Goal: Task Accomplishment & Management: Manage account settings

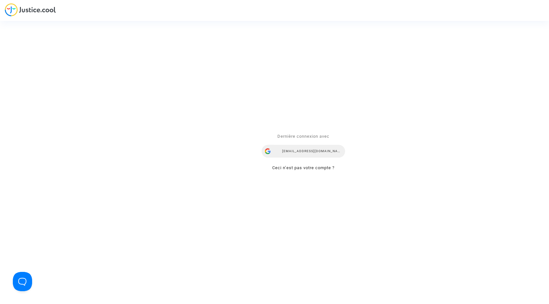
click at [310, 151] on div "[EMAIL_ADDRESS][DOMAIN_NAME]" at bounding box center [302, 151] width 83 height 13
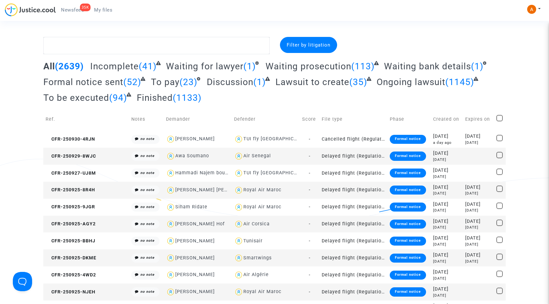
click at [537, 6] on button at bounding box center [533, 9] width 14 height 10
click at [511, 33] on link "Settings" at bounding box center [514, 33] width 51 height 10
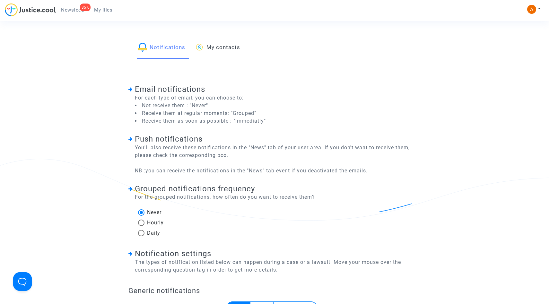
click at [62, 8] on span "Newsfeed" at bounding box center [72, 10] width 23 height 6
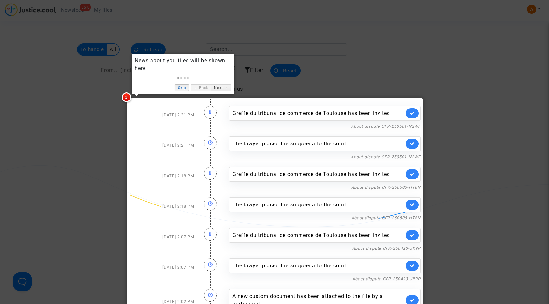
click at [180, 90] on link "Skip" at bounding box center [181, 87] width 14 height 7
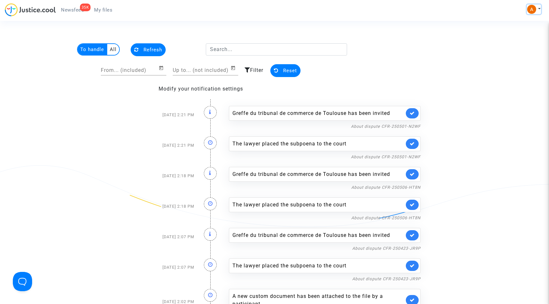
click at [534, 8] on img at bounding box center [531, 9] width 9 height 9
click at [101, 12] on span "My files" at bounding box center [103, 10] width 18 height 6
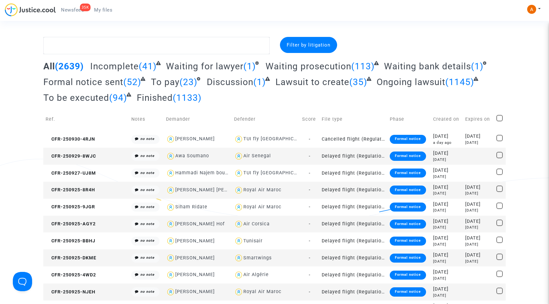
click at [535, 3] on div "35K Newsfeed My files My profile Settings Log out" at bounding box center [274, 12] width 549 height 18
click at [537, 9] on button at bounding box center [533, 9] width 14 height 10
click at [509, 32] on link "Settings" at bounding box center [514, 33] width 51 height 10
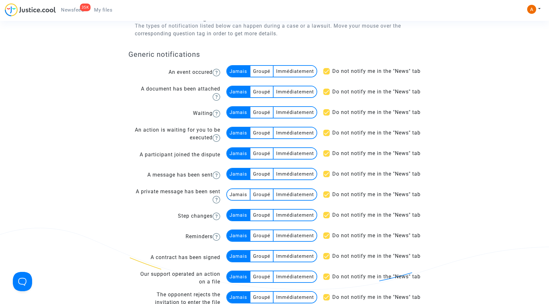
scroll to position [47, 0]
